Goal: Task Accomplishment & Management: Manage account settings

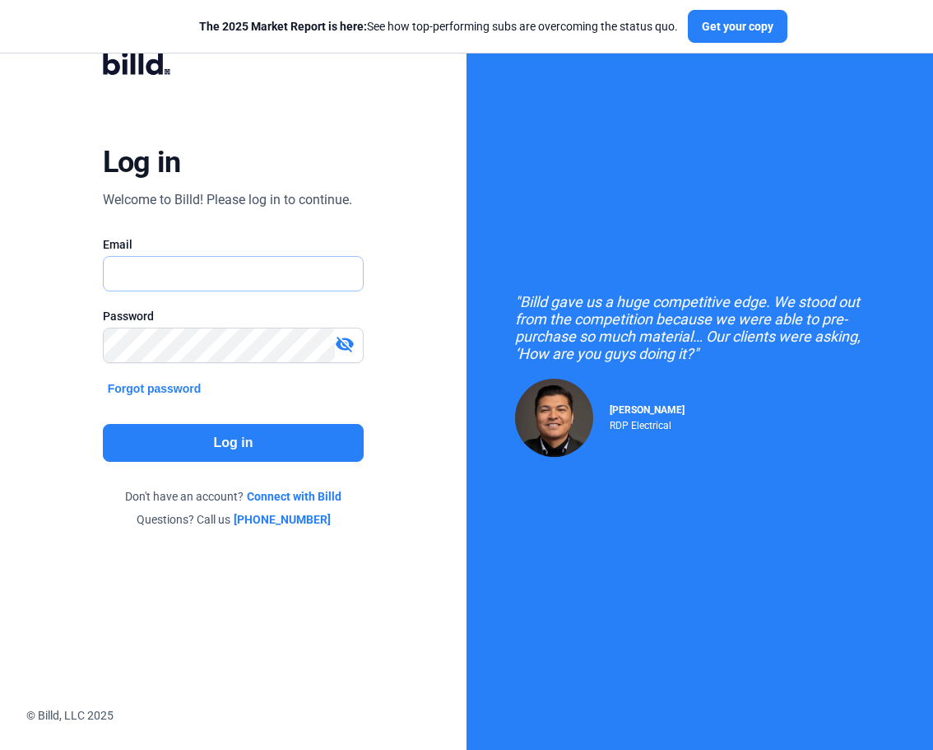
type input "[PERSON_NAME][EMAIL_ADDRESS][DOMAIN_NAME]"
click at [204, 445] on button "Log in" at bounding box center [234, 443] width 262 height 38
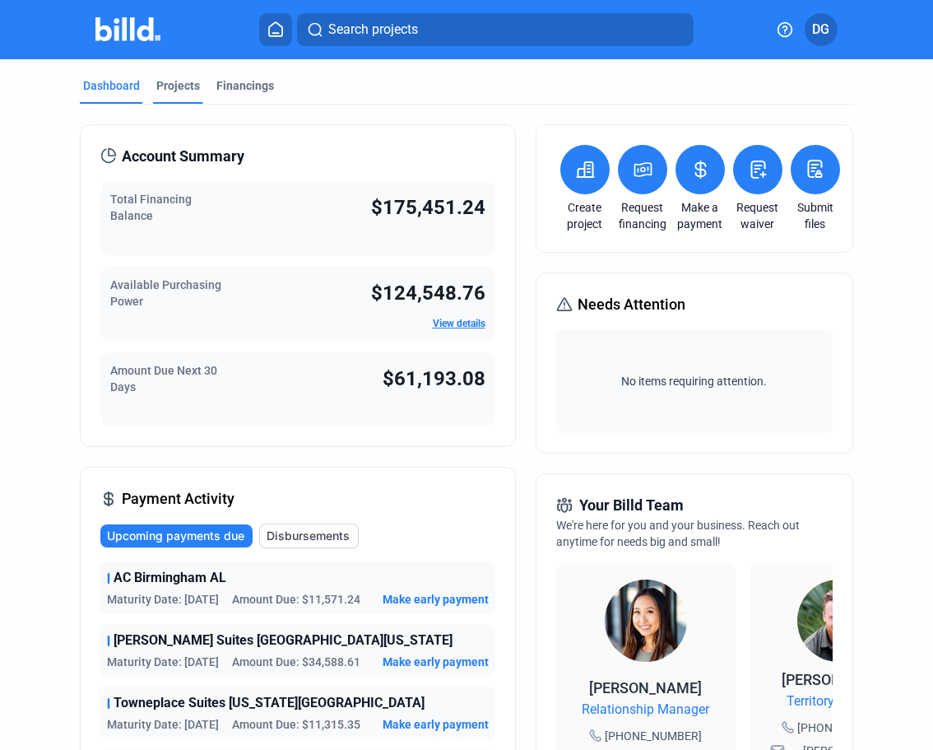
click at [173, 91] on div "Projects" at bounding box center [178, 85] width 44 height 16
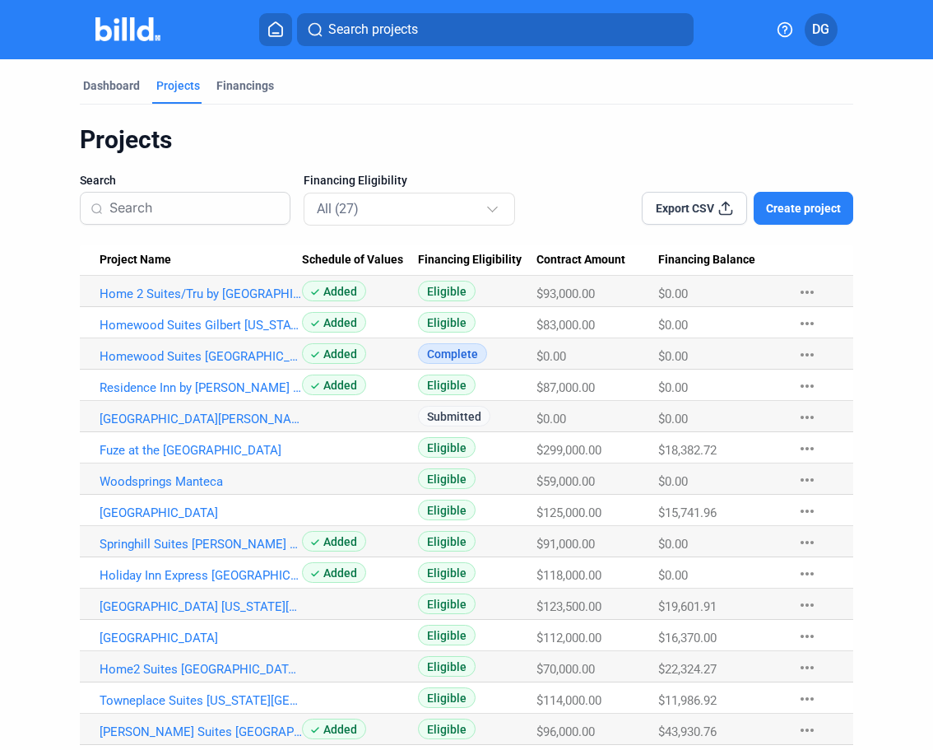
click at [437, 32] on button "Search projects" at bounding box center [495, 29] width 397 height 33
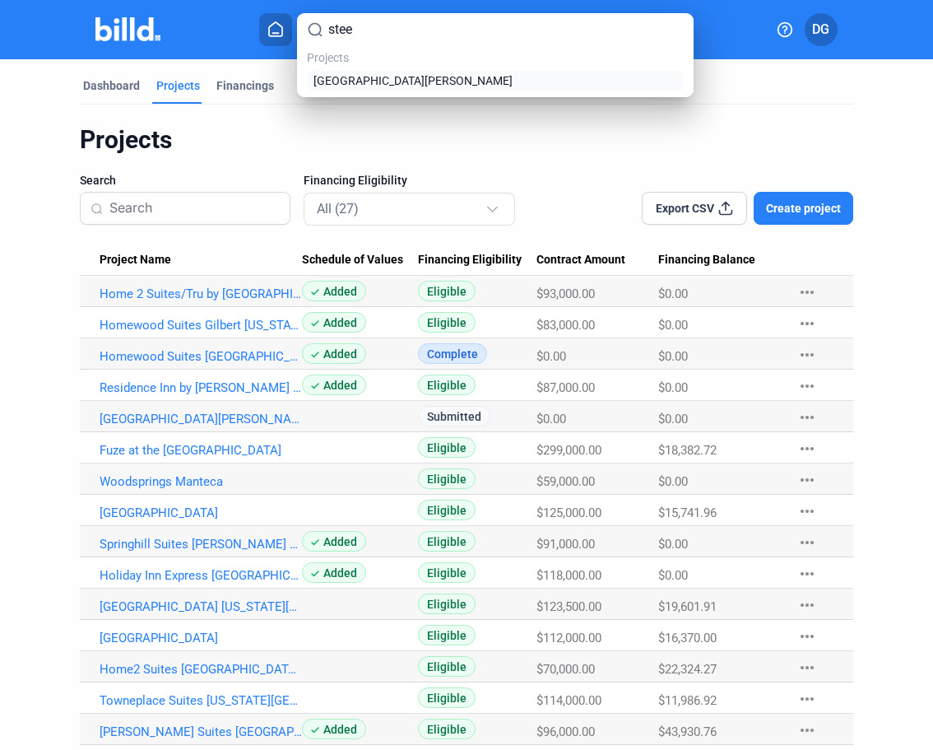
type input "stee"
click at [416, 80] on span "[GEOGRAPHIC_DATA][PERSON_NAME]" at bounding box center [413, 80] width 199 height 16
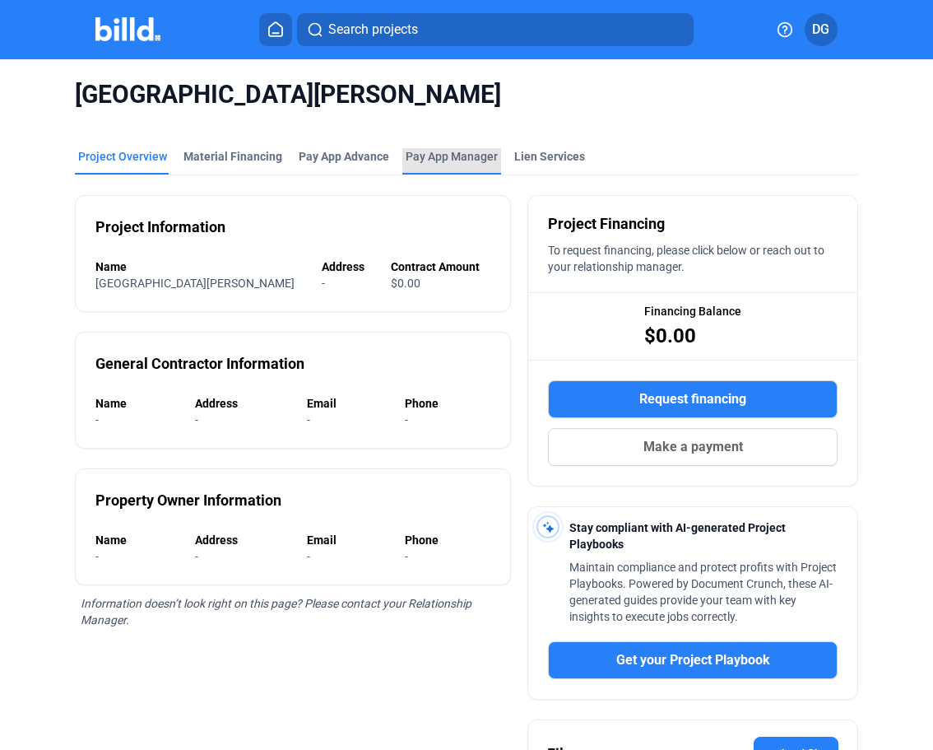
click at [466, 156] on span "Pay App Manager" at bounding box center [452, 156] width 92 height 16
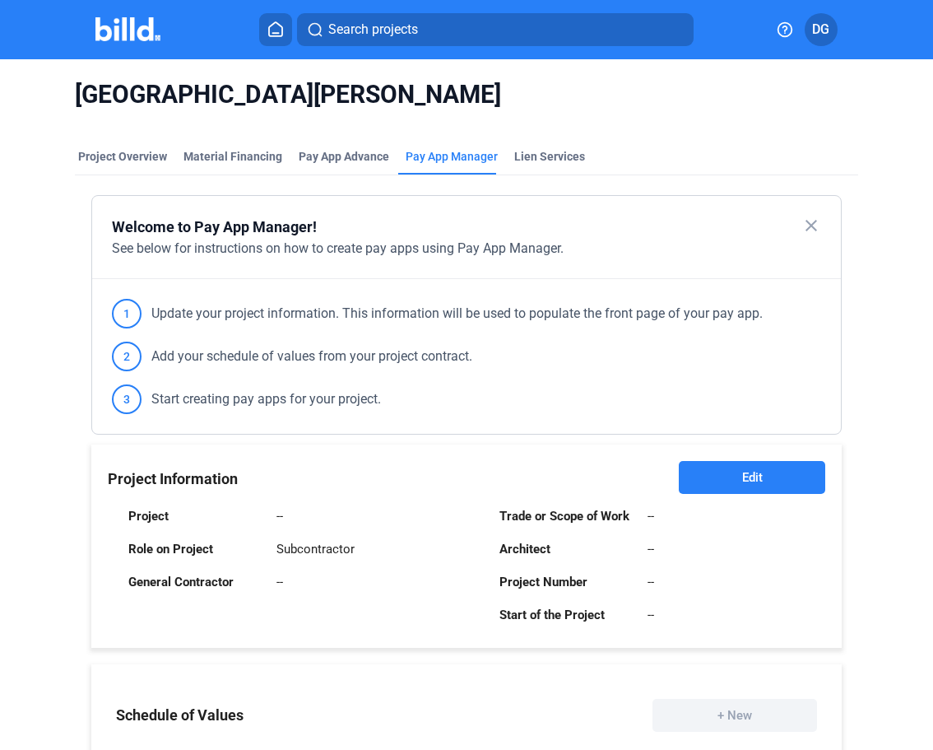
click at [742, 482] on span "Edit" at bounding box center [752, 477] width 21 height 16
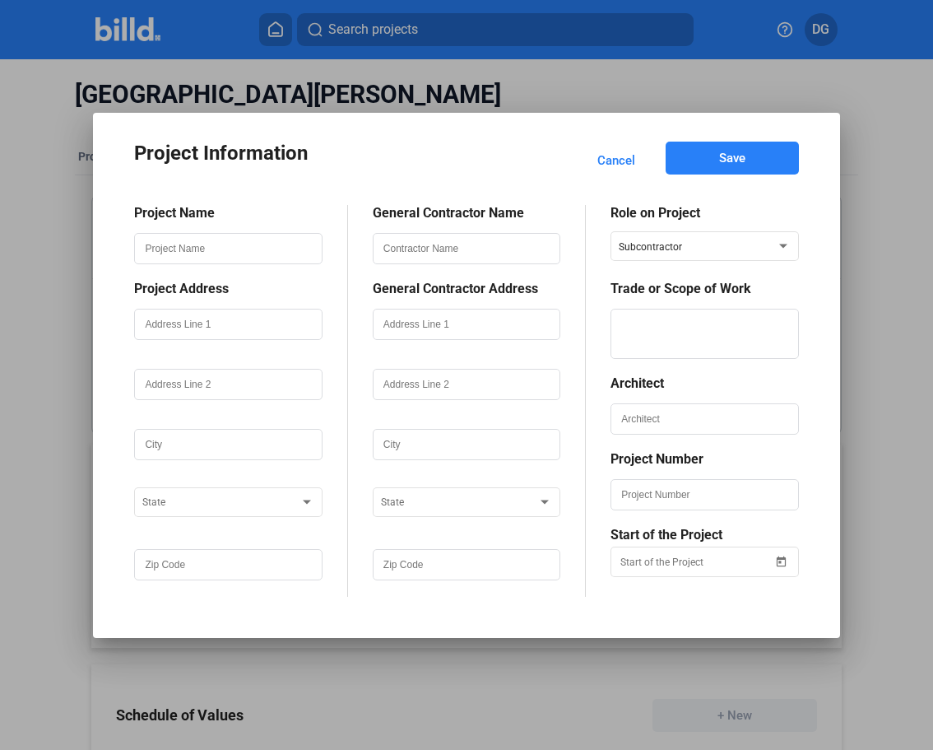
click at [616, 164] on span "Cancel" at bounding box center [616, 160] width 38 height 16
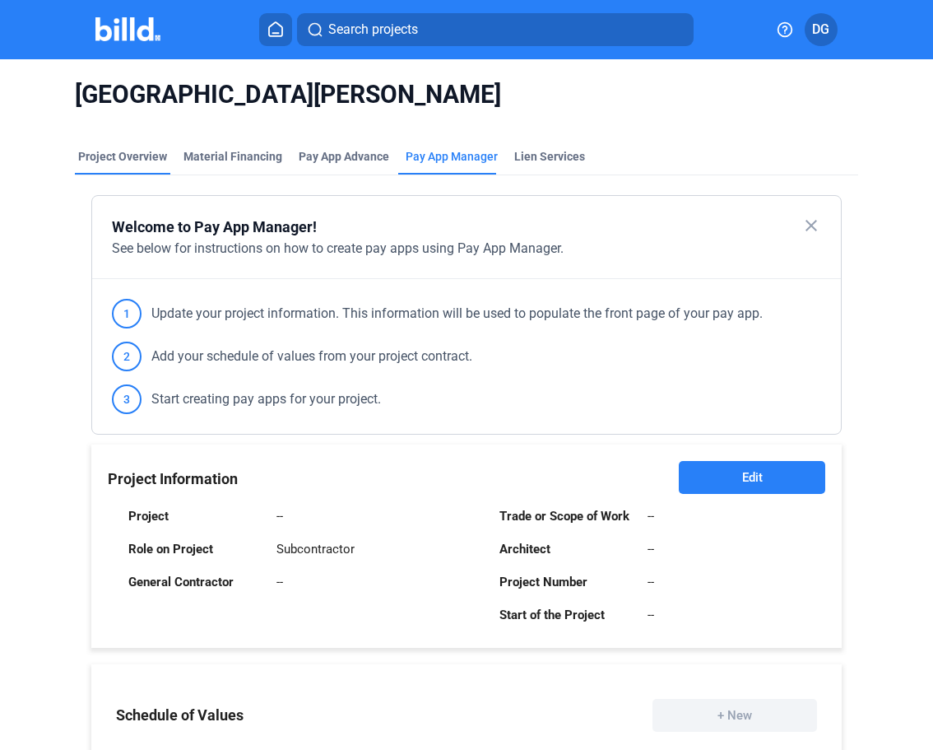
click at [105, 156] on div "Project Overview" at bounding box center [122, 156] width 89 height 16
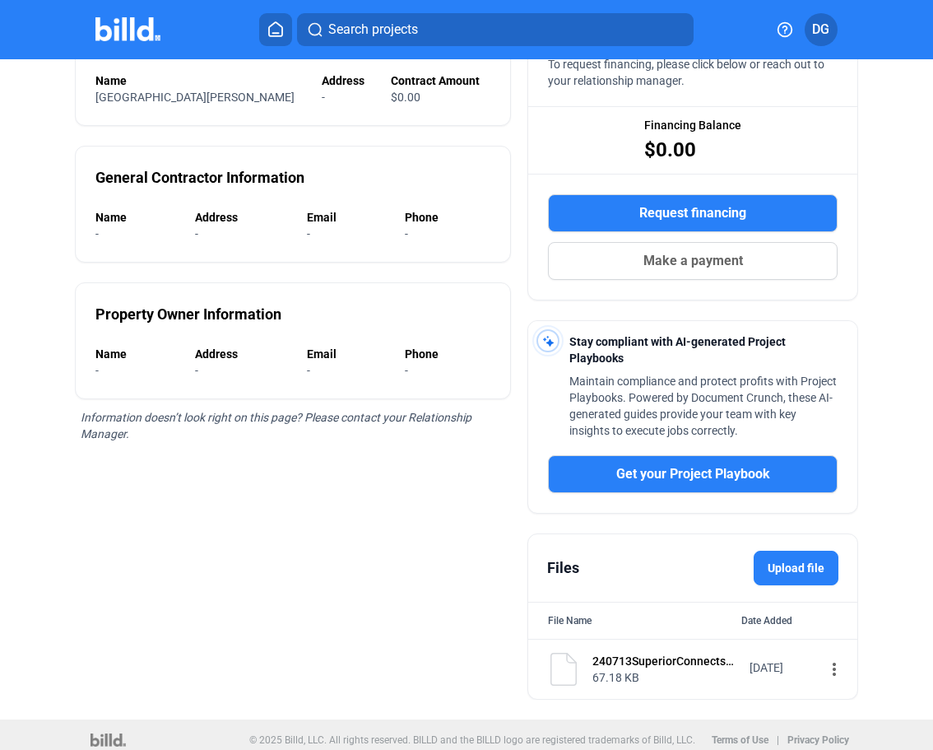
scroll to position [197, 0]
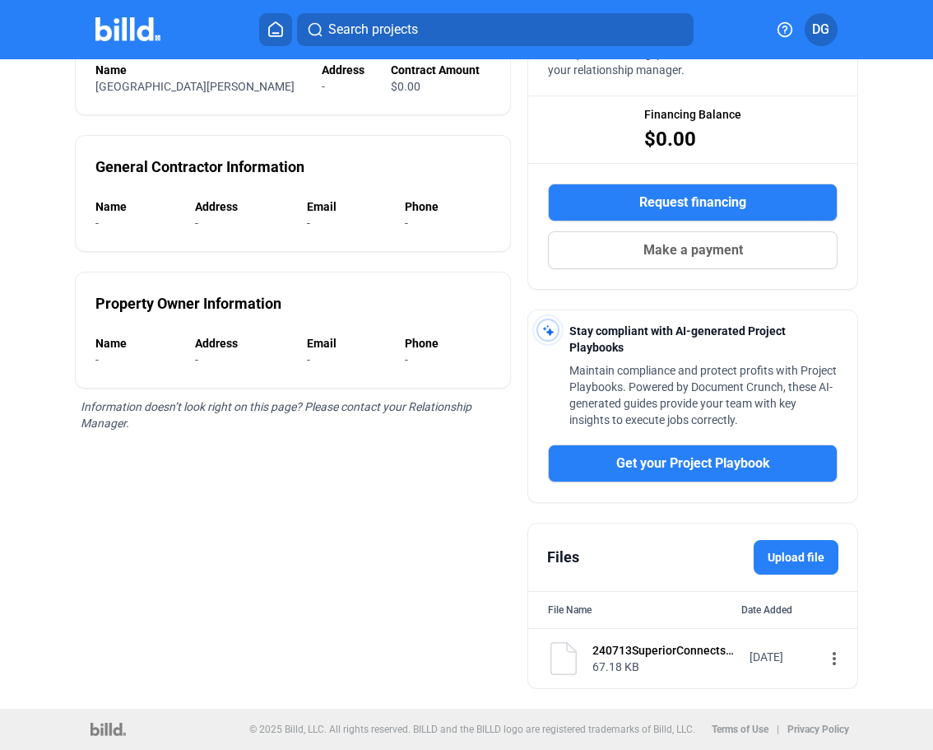
click at [825, 657] on mat-icon "more_vert" at bounding box center [835, 658] width 20 height 20
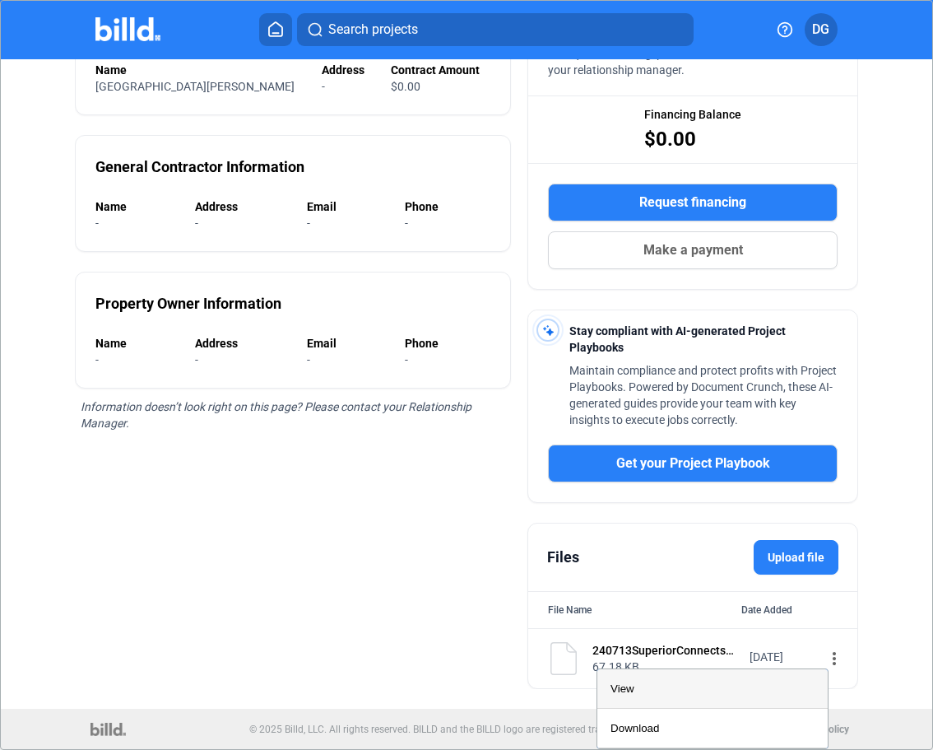
click at [626, 687] on span "View" at bounding box center [623, 688] width 24 height 12
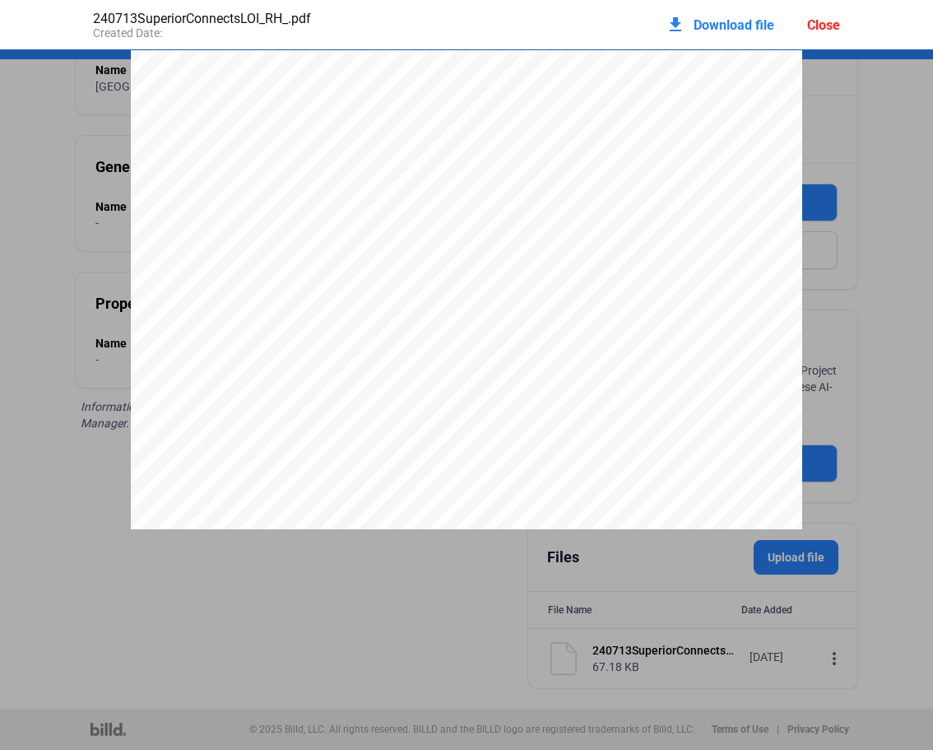
scroll to position [405, 0]
click at [297, 623] on pdf-viewer "[DATE] Project No.: 24-0713 Subcontract No.: 0713-037 Cost Code: 26-0200 Superi…" at bounding box center [466, 349] width 933 height 600
click at [388, 612] on pdf-viewer "[DATE] Project No.: 24-0713 Subcontract No.: 0713-037 Cost Code: 26-0200 Superi…" at bounding box center [466, 349] width 933 height 600
click at [827, 23] on div "Close" at bounding box center [823, 25] width 33 height 16
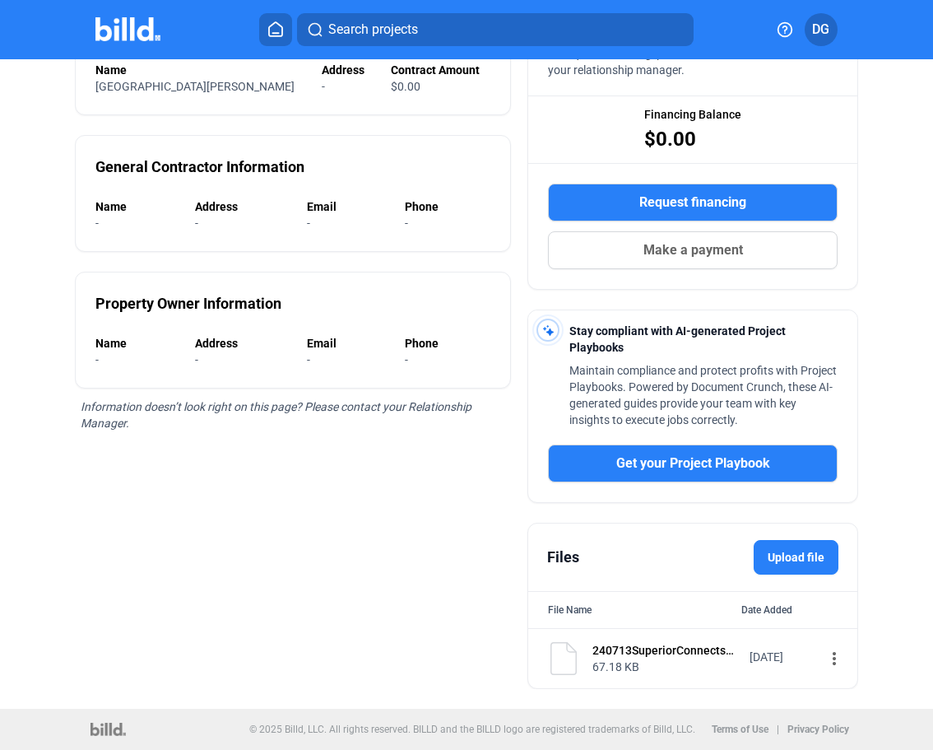
click at [792, 550] on label "Upload file" at bounding box center [796, 557] width 85 height 35
click at [0, 0] on input "Upload file" at bounding box center [0, 0] width 0 height 0
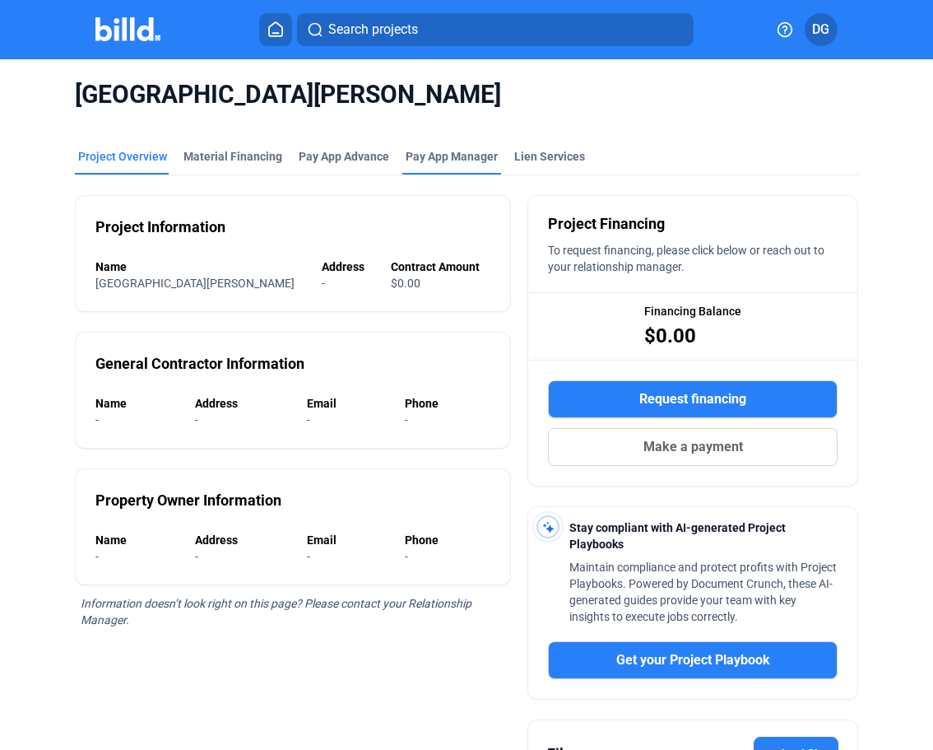
click at [432, 156] on span "Pay App Manager" at bounding box center [452, 156] width 92 height 16
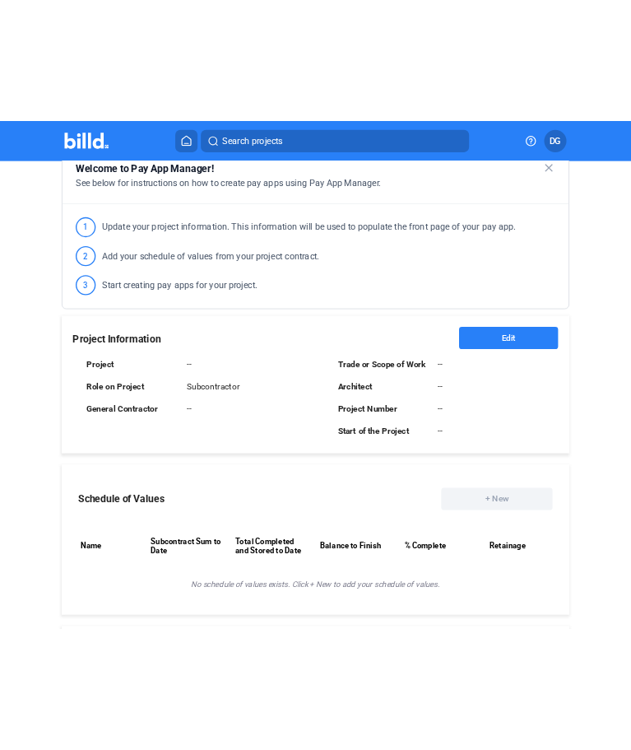
scroll to position [187, 0]
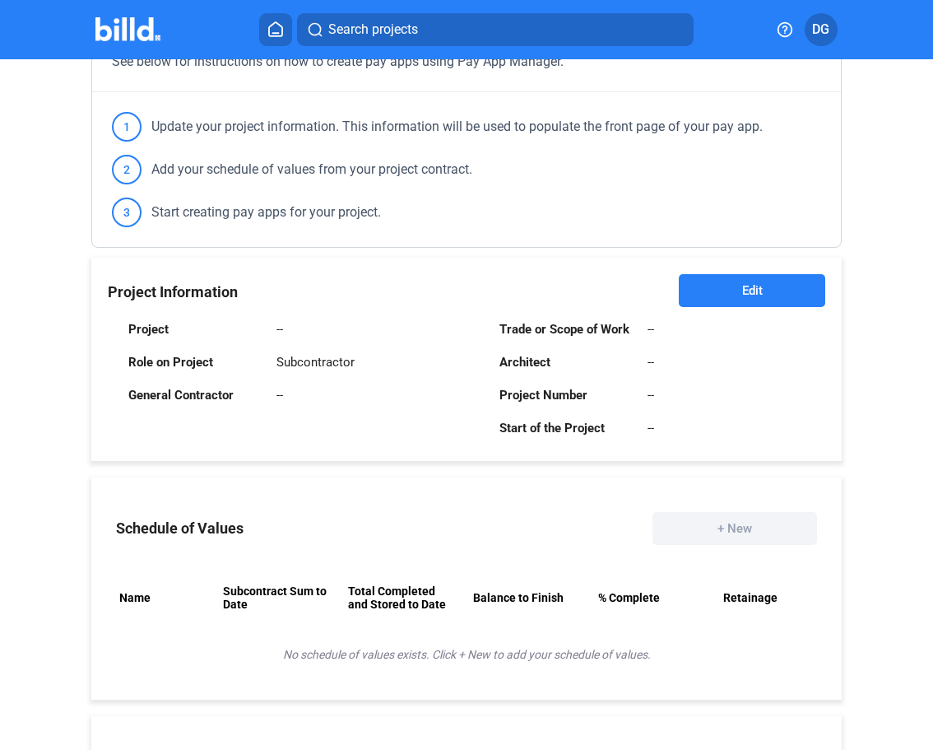
click at [756, 292] on button "Edit" at bounding box center [752, 290] width 146 height 33
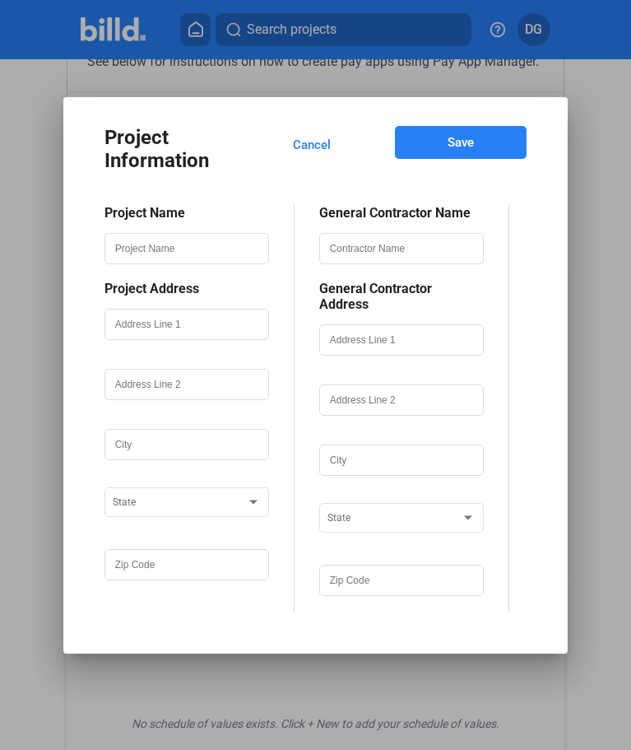
click at [322, 147] on span "Cancel" at bounding box center [312, 145] width 38 height 16
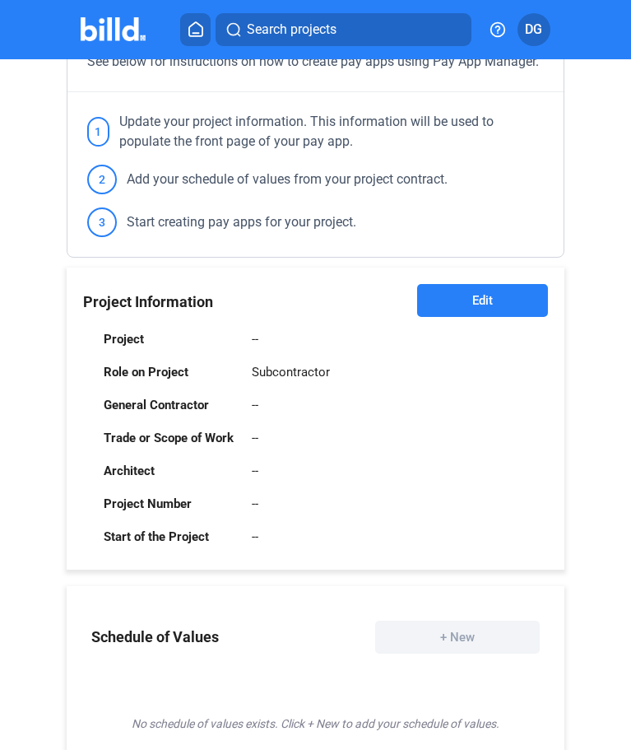
scroll to position [0, 0]
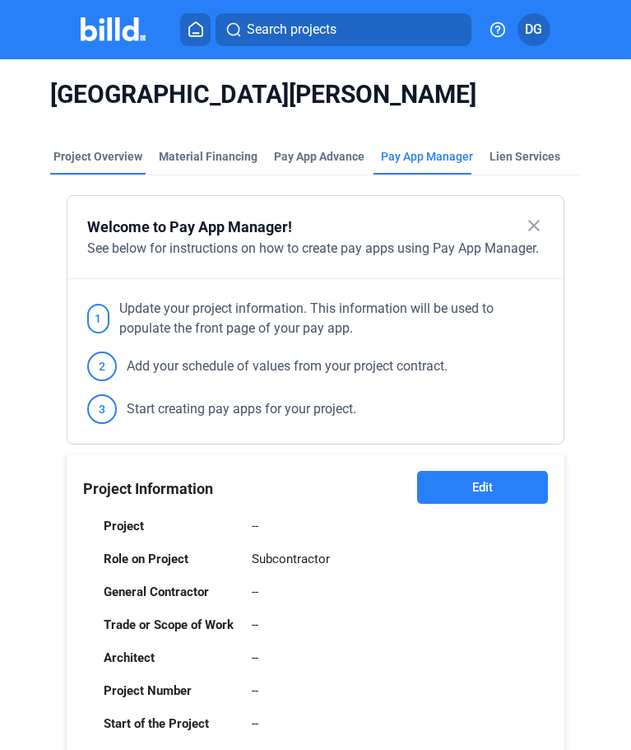
click at [96, 158] on div "Project Overview" at bounding box center [97, 156] width 89 height 16
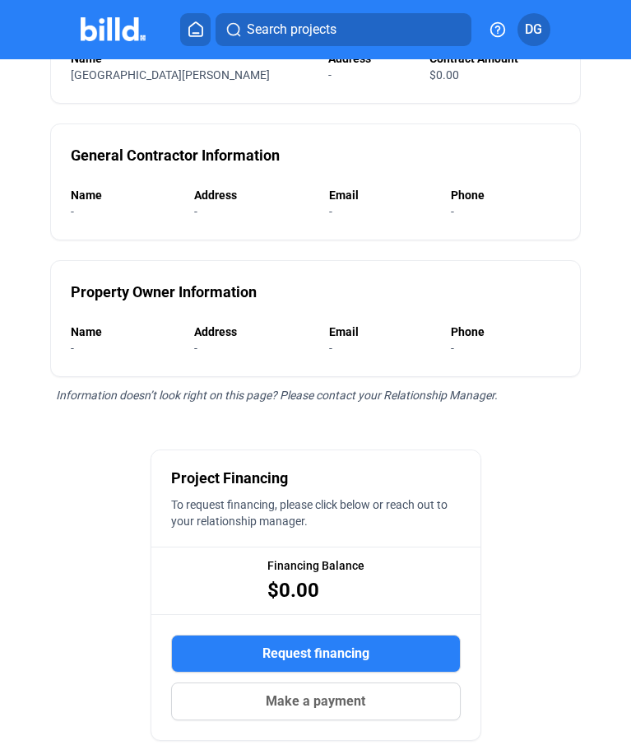
scroll to position [323, 0]
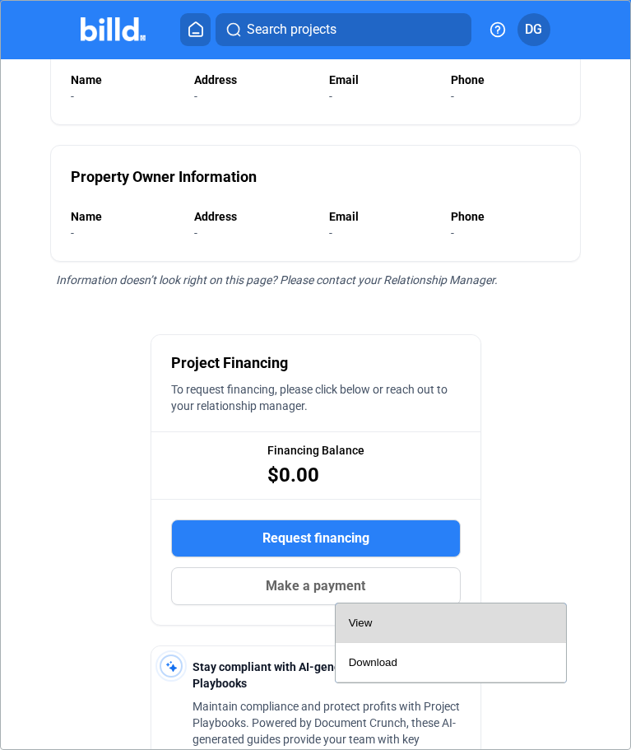
click at [372, 621] on div "View" at bounding box center [451, 622] width 204 height 39
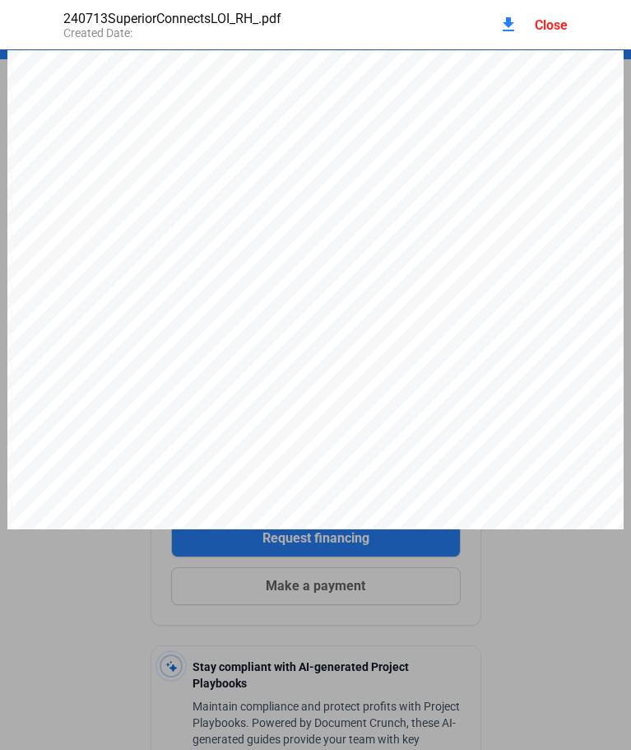
scroll to position [8, 0]
click at [548, 25] on div "Close" at bounding box center [551, 25] width 33 height 16
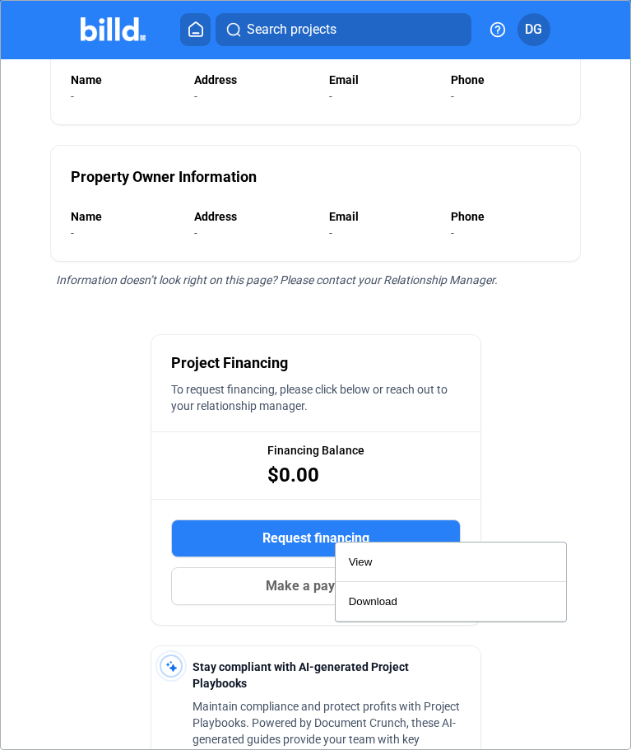
click at [509, 525] on div at bounding box center [315, 375] width 631 height 750
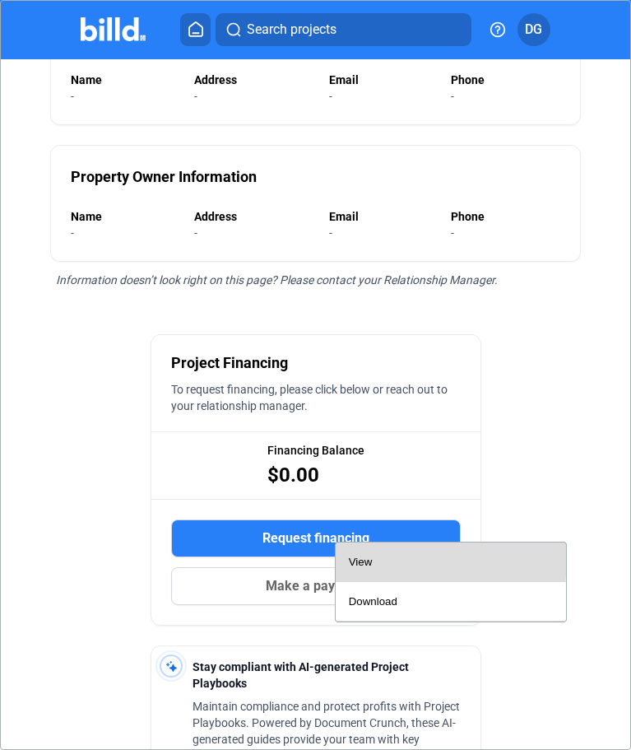
click at [374, 558] on div "View" at bounding box center [451, 561] width 204 height 39
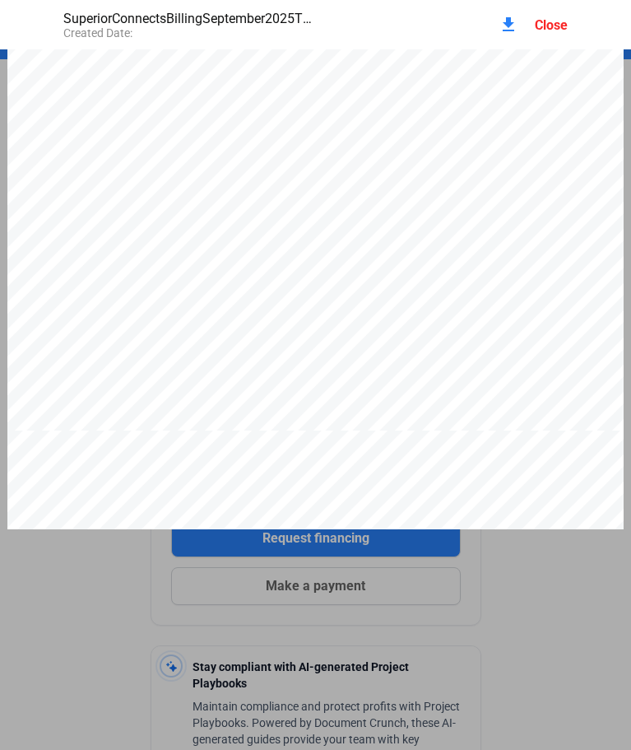
scroll to position [0, 0]
click at [153, 599] on pdf-viewer "TO CONTRACTOR: PROJECT: APPLICATION NO: 5 Deacon Construction, LLC [STREET_ADDR…" at bounding box center [315, 349] width 631 height 600
click at [546, 18] on div "Close" at bounding box center [551, 25] width 33 height 16
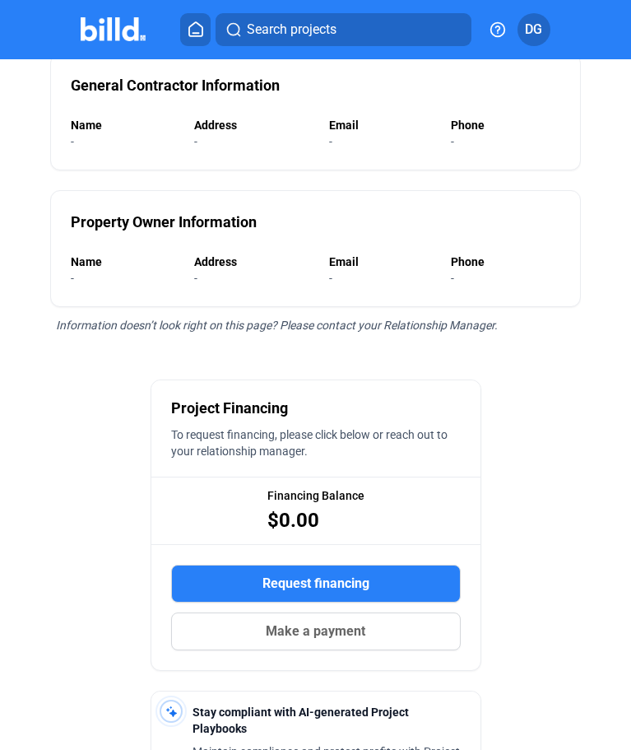
scroll to position [279, 0]
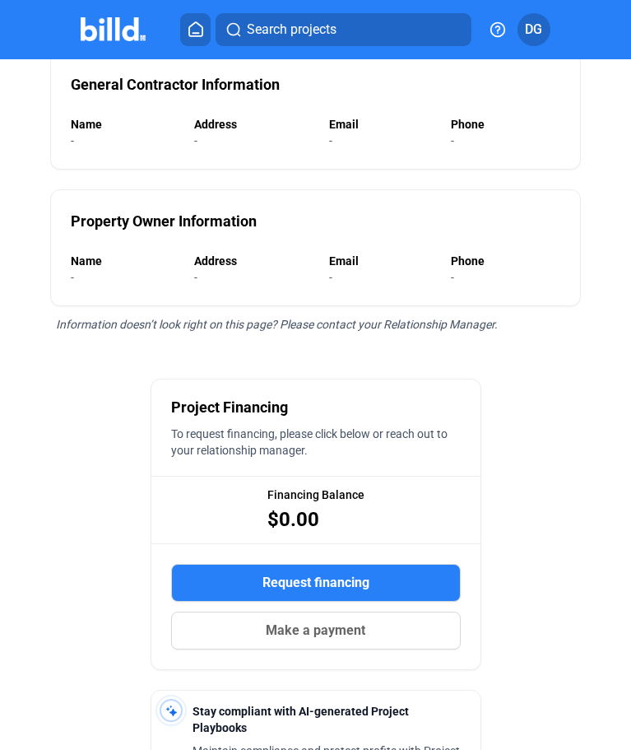
click at [0, 0] on input "Upload file" at bounding box center [0, 0] width 0 height 0
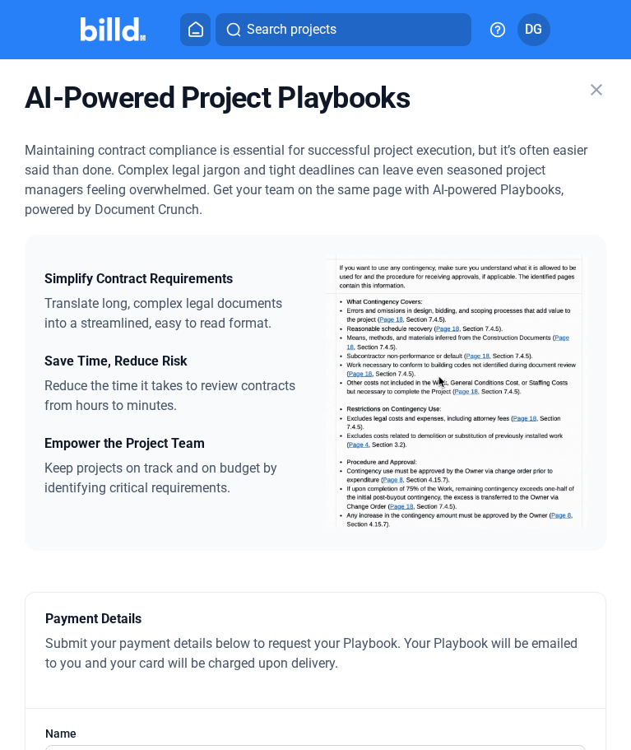
click at [595, 86] on mat-icon "close" at bounding box center [597, 90] width 20 height 20
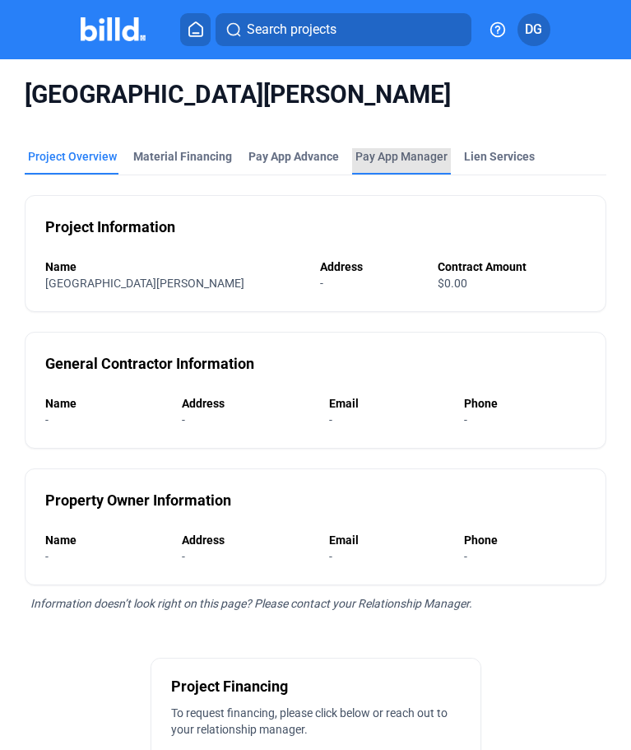
click at [388, 158] on span "Pay App Manager" at bounding box center [401, 156] width 92 height 16
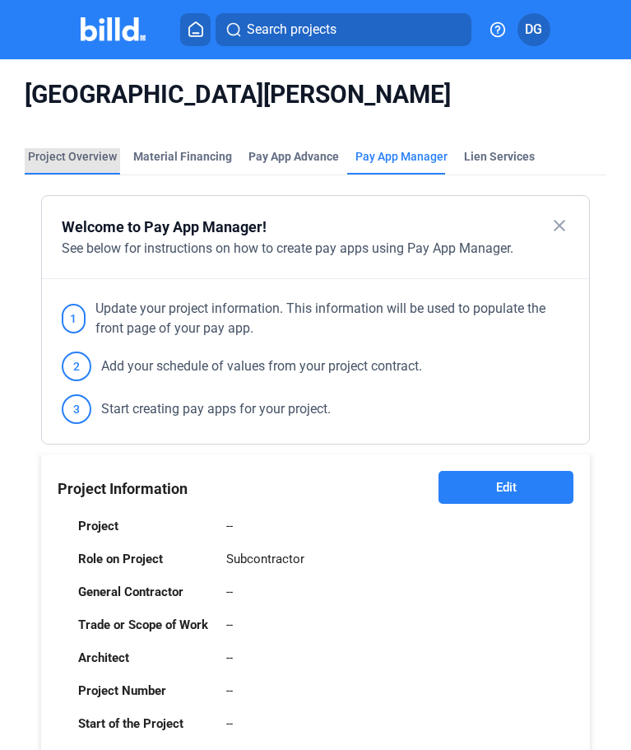
click at [69, 152] on div "Project Overview" at bounding box center [72, 156] width 89 height 16
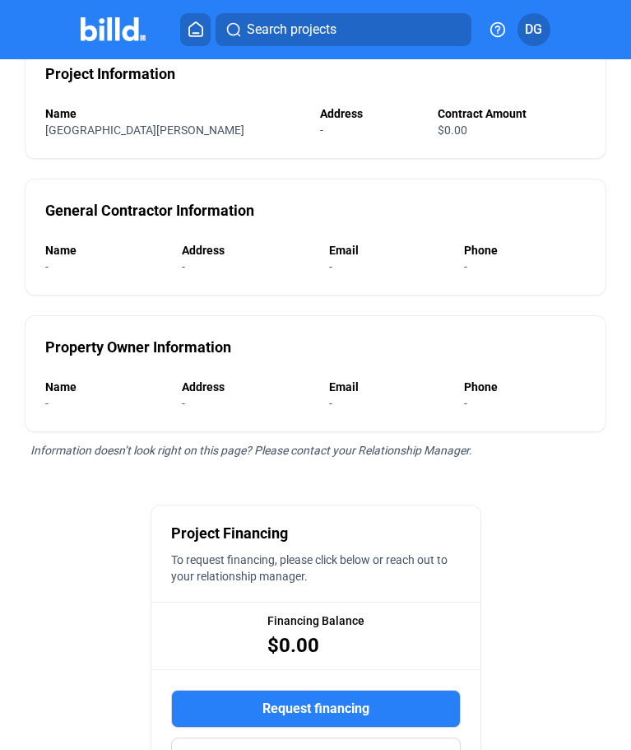
scroll to position [323, 0]
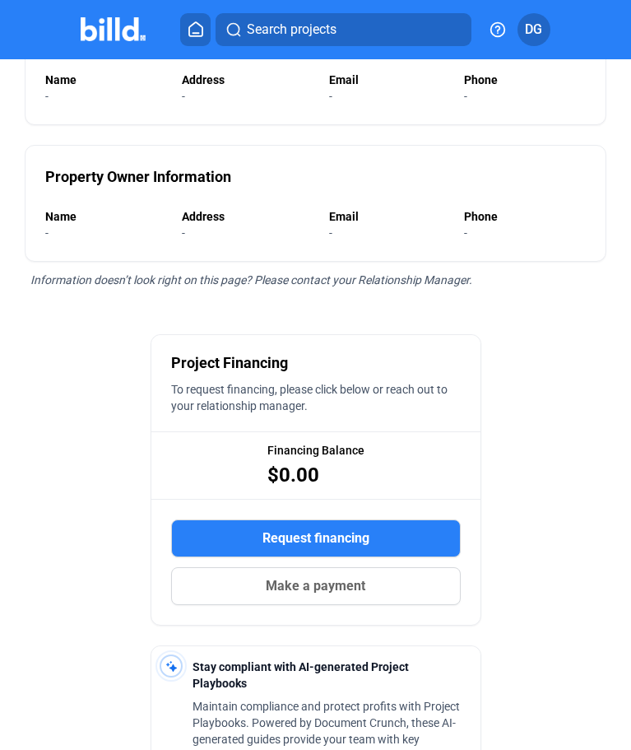
click at [0, 0] on input "Upload file" at bounding box center [0, 0] width 0 height 0
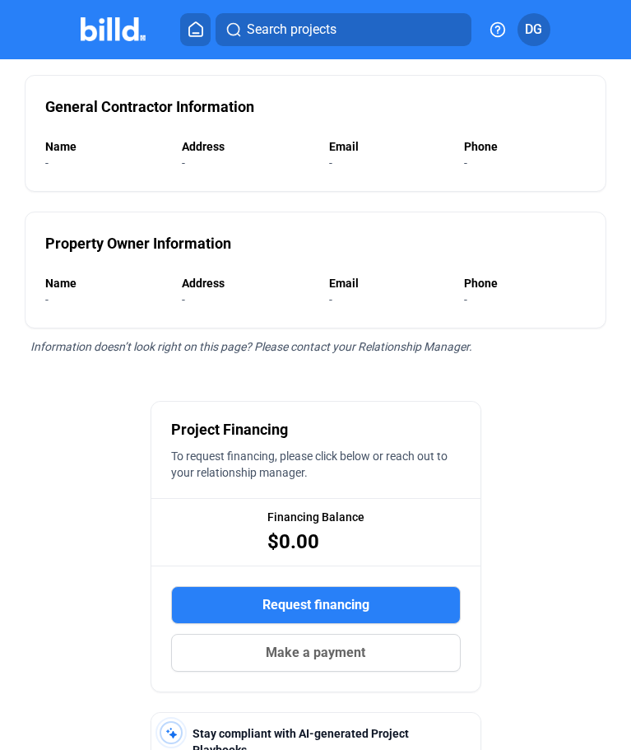
scroll to position [0, 0]
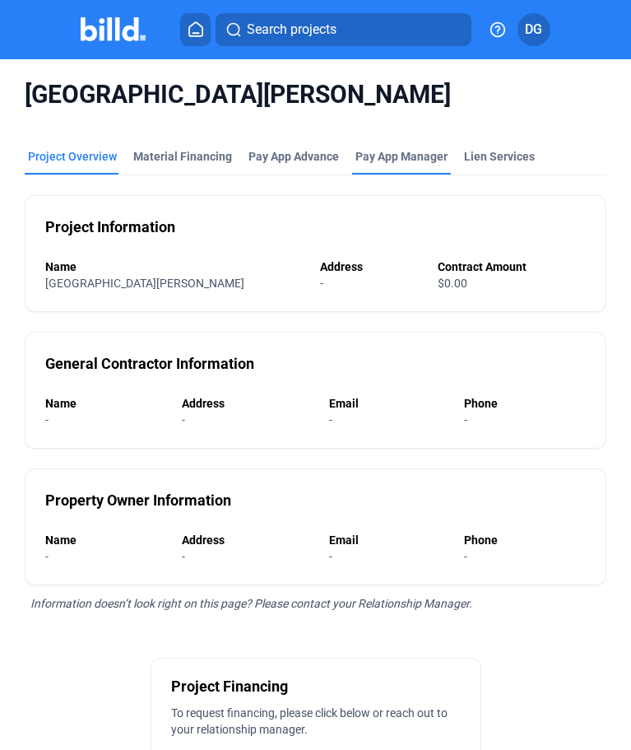
click at [388, 160] on span "Pay App Manager" at bounding box center [401, 156] width 92 height 16
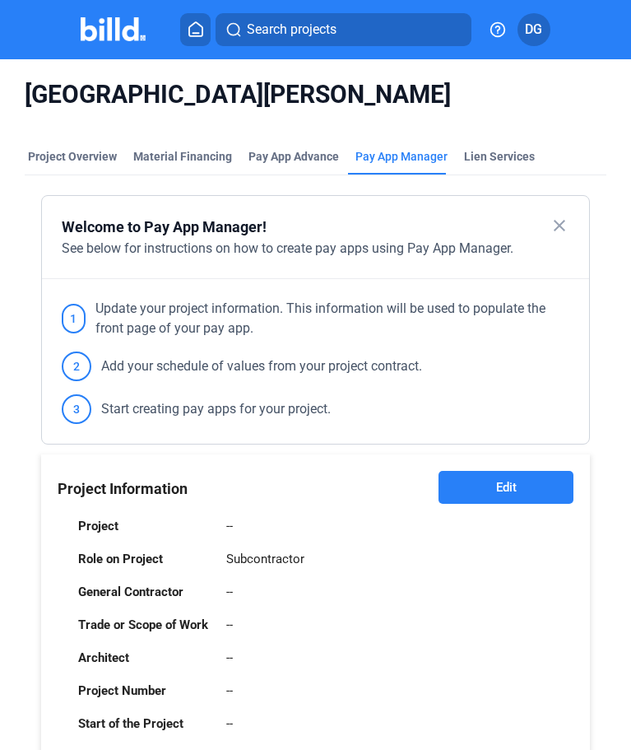
click at [505, 486] on span "Edit" at bounding box center [506, 487] width 21 height 16
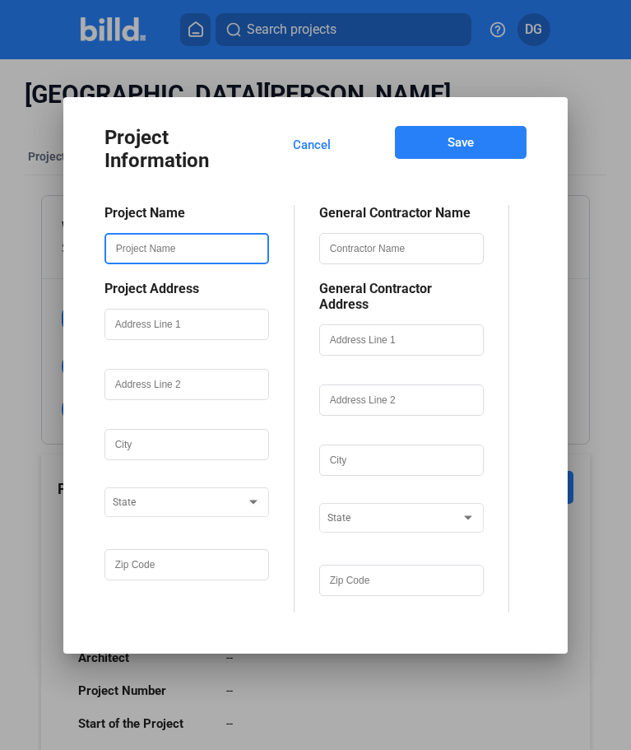
click at [137, 263] on input "text" at bounding box center [186, 249] width 161 height 28
type input "[GEOGRAPHIC_DATA][PERSON_NAME]"
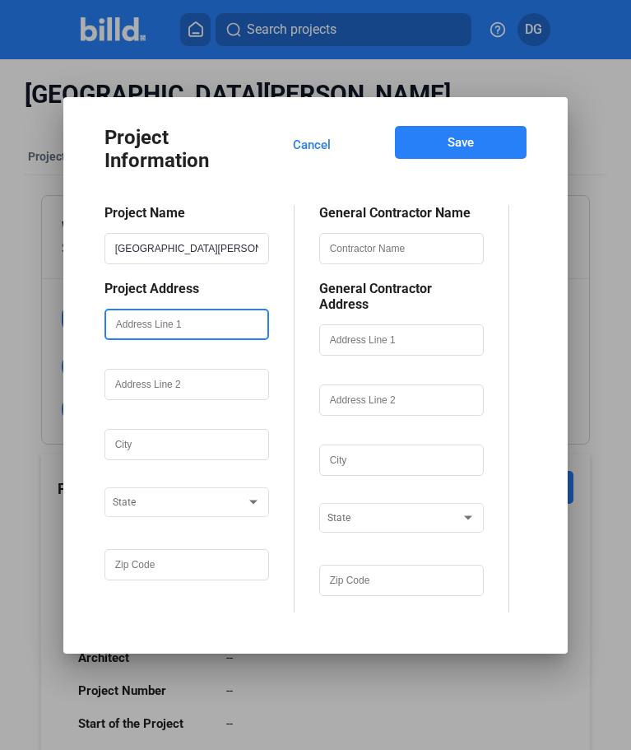
click at [153, 336] on input "text" at bounding box center [186, 324] width 161 height 28
click at [144, 333] on input "text" at bounding box center [186, 324] width 161 height 28
type input "[STREET_ADDRESS]"
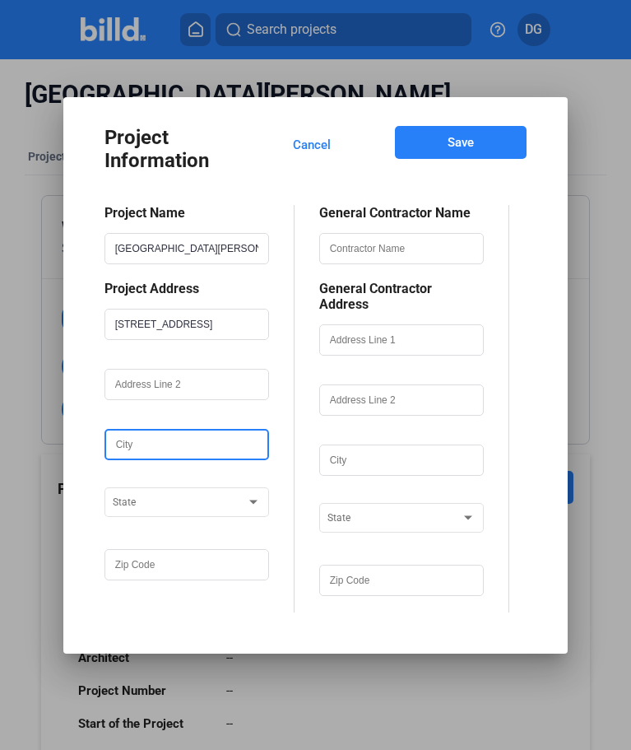
click at [140, 458] on input "text" at bounding box center [186, 444] width 161 height 28
type input "Charlotte"
click at [148, 509] on span at bounding box center [179, 503] width 133 height 12
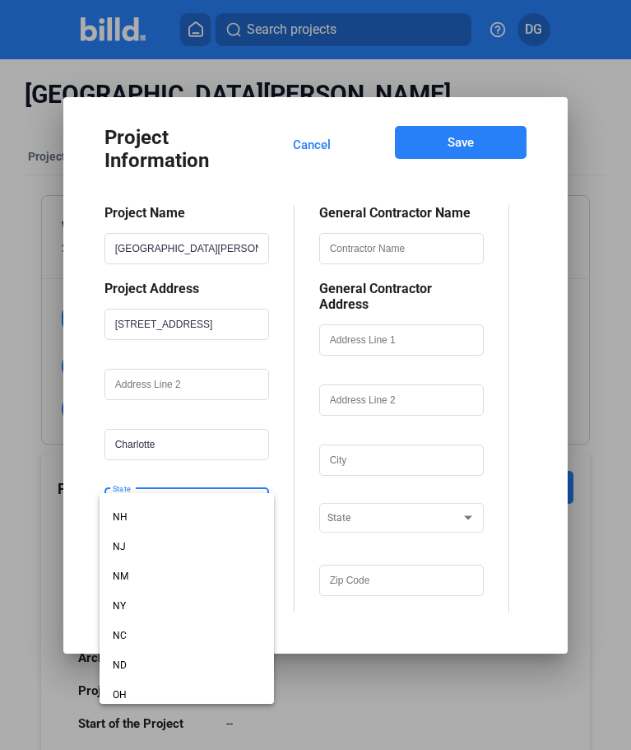
scroll to position [823, 0]
click at [126, 634] on span "NC" at bounding box center [187, 633] width 148 height 30
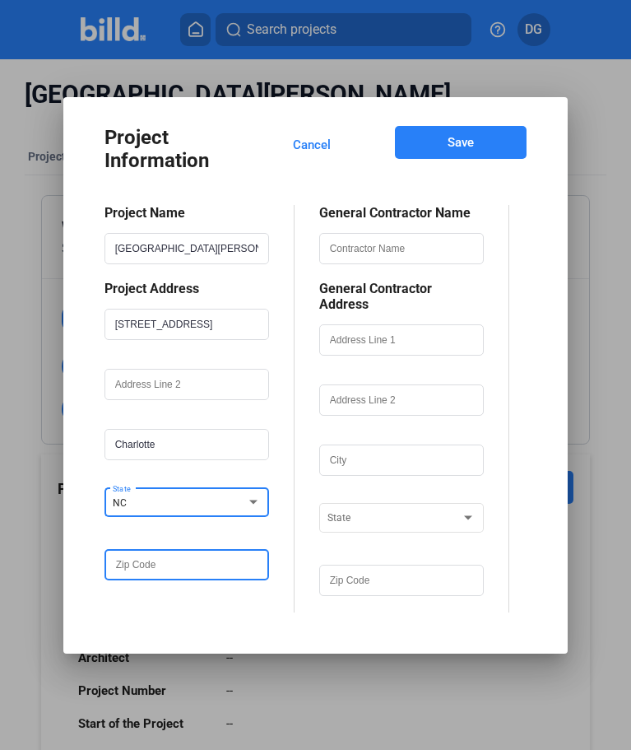
click at [139, 571] on input "text" at bounding box center [186, 565] width 161 height 28
type input "28278"
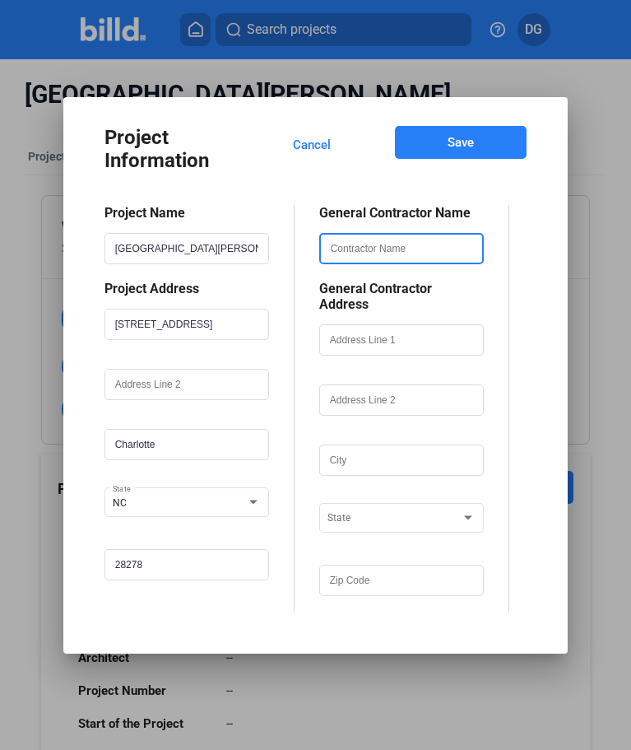
click at [377, 263] on input "text" at bounding box center [401, 249] width 161 height 28
click at [398, 261] on input "[PERSON_NAME]" at bounding box center [401, 249] width 161 height 28
click at [428, 258] on input "[PERSON_NAME]" at bounding box center [401, 249] width 161 height 28
type input "[PERSON_NAME] Construction"
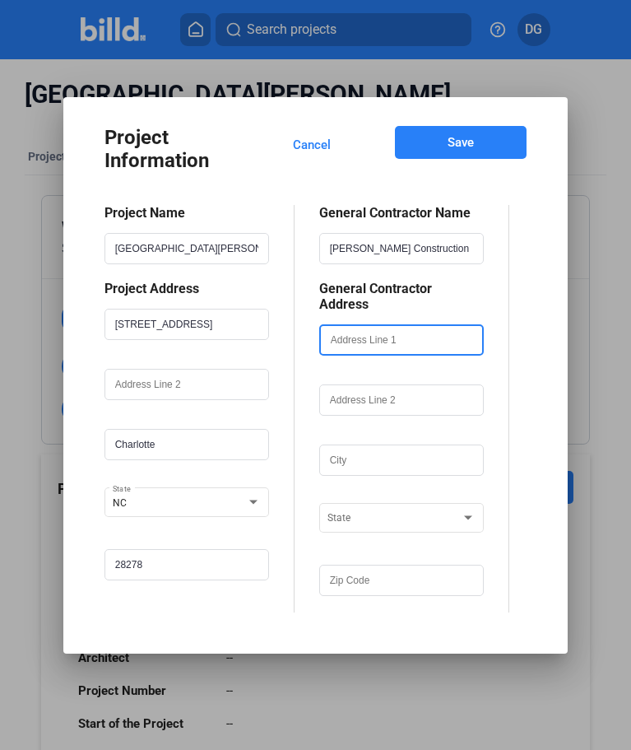
click at [388, 339] on input "text" at bounding box center [401, 340] width 161 height 28
type input "[STREET_ADDRESS]"
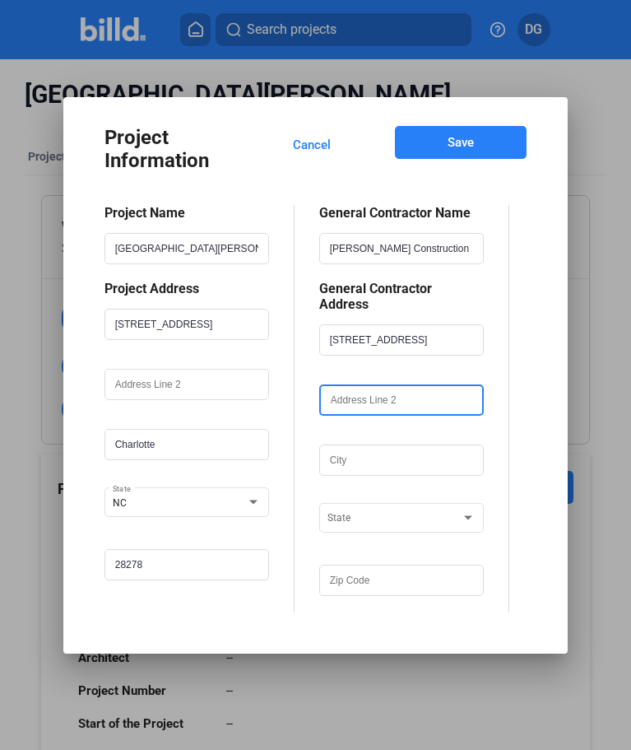
click at [362, 399] on input "text" at bounding box center [401, 400] width 161 height 28
type input "Suite 250"
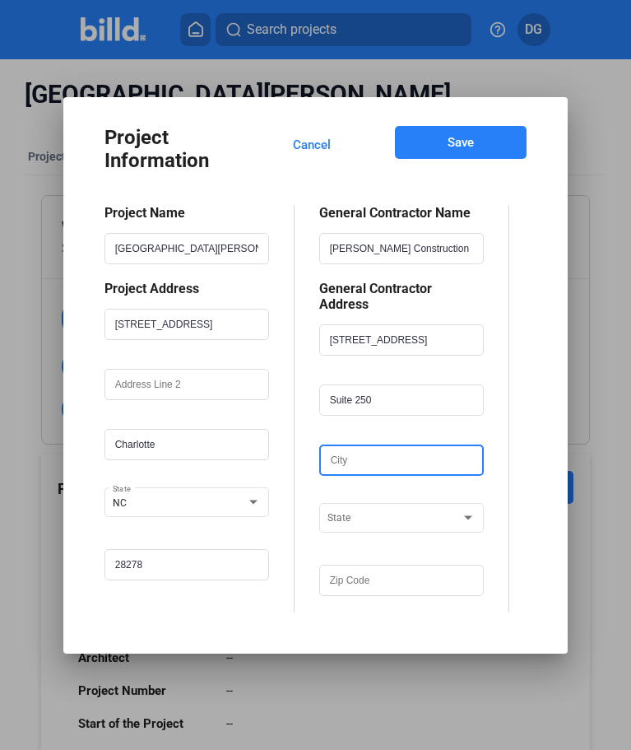
click at [390, 458] on input "text" at bounding box center [401, 460] width 161 height 28
type input "Charlotte"
click at [373, 515] on span at bounding box center [394, 519] width 133 height 12
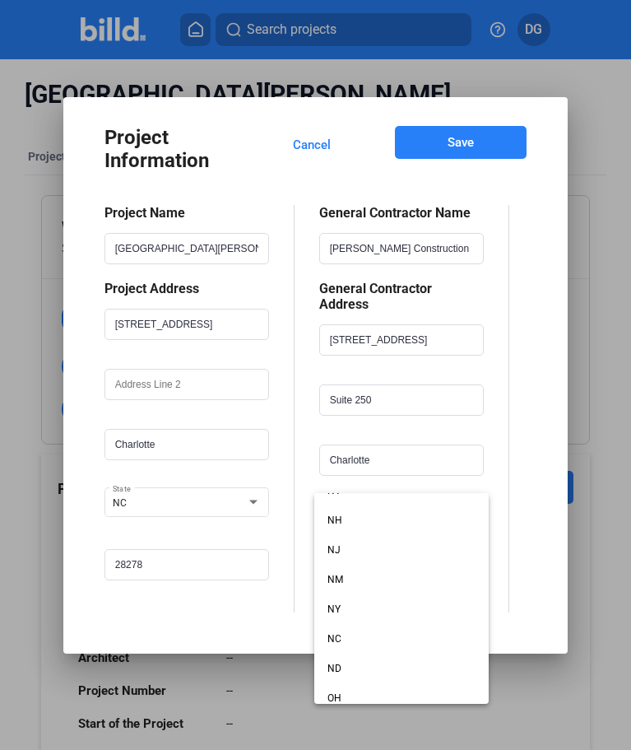
scroll to position [831, 0]
click at [353, 623] on span "NC" at bounding box center [402, 625] width 148 height 30
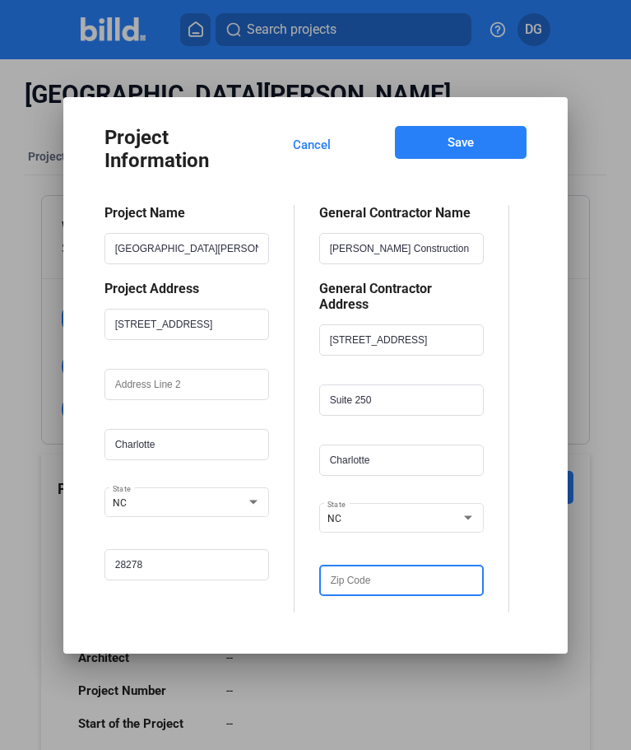
click at [355, 579] on input "text" at bounding box center [401, 580] width 161 height 28
type input "28278"
click at [454, 151] on span "Save" at bounding box center [461, 142] width 26 height 16
click at [458, 148] on span "Save" at bounding box center [461, 142] width 26 height 16
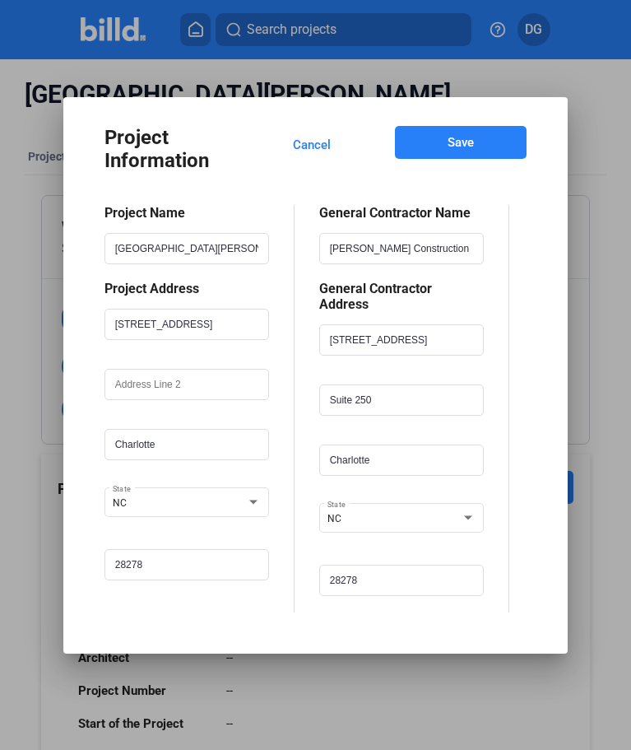
click at [462, 145] on span "Save" at bounding box center [461, 142] width 26 height 16
click at [225, 338] on input "[STREET_ADDRESS]" at bounding box center [186, 324] width 161 height 28
click at [386, 509] on div "NC" at bounding box center [394, 514] width 133 height 20
click at [280, 355] on div at bounding box center [315, 375] width 631 height 750
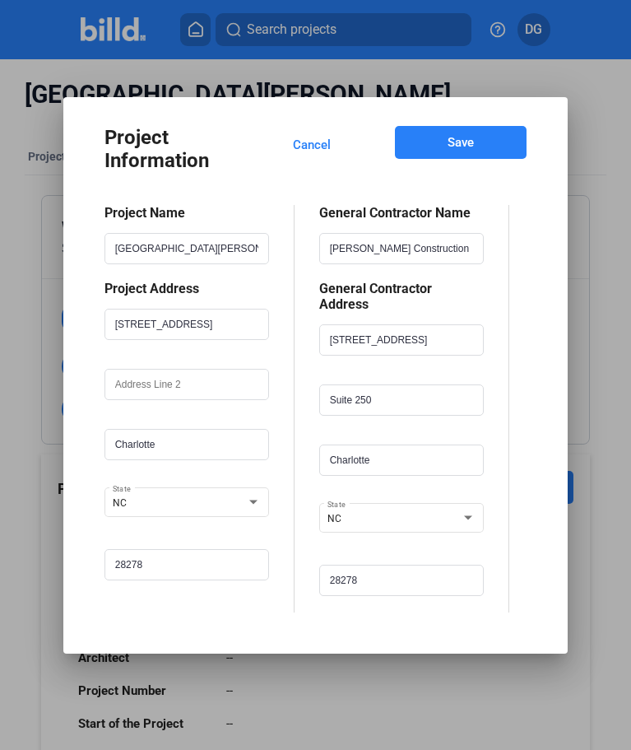
click at [459, 151] on span "Save" at bounding box center [461, 142] width 26 height 16
